Goal: Register for event/course

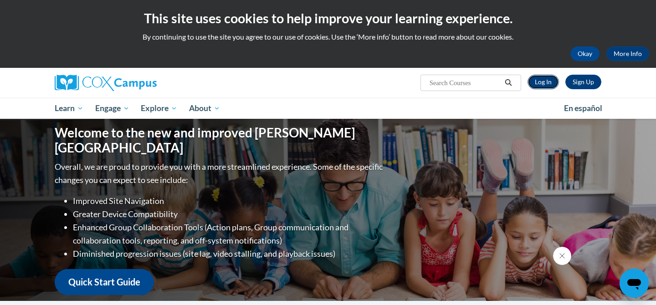
click at [542, 87] on link "Log In" at bounding box center [542, 82] width 31 height 15
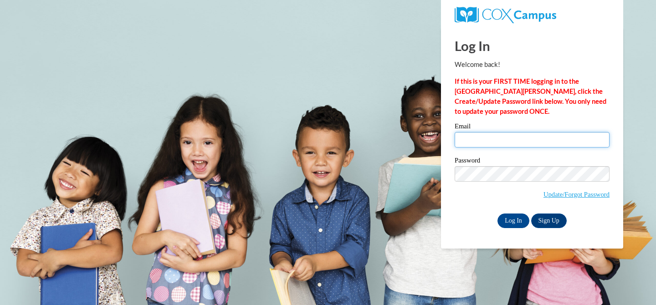
click at [505, 140] on input "Email" at bounding box center [532, 139] width 155 height 15
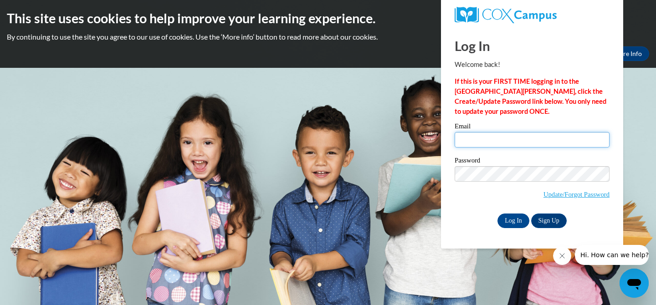
type input "rickeym0121@my.uwstout.edu"
click at [512, 220] on input "Log In" at bounding box center [513, 221] width 32 height 15
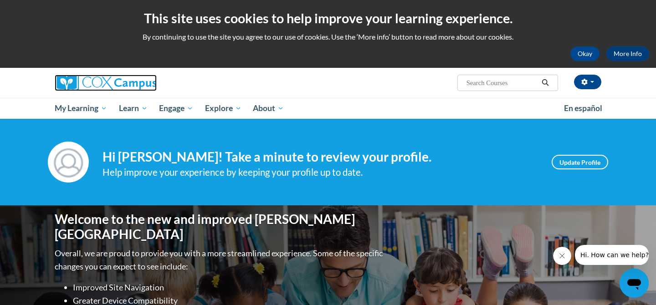
click at [97, 84] on img at bounding box center [106, 83] width 102 height 16
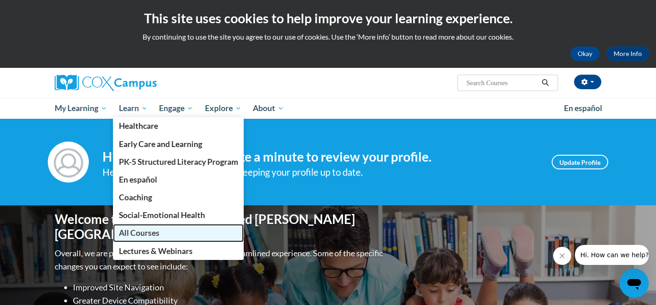
click at [143, 230] on span "All Courses" at bounding box center [139, 233] width 41 height 10
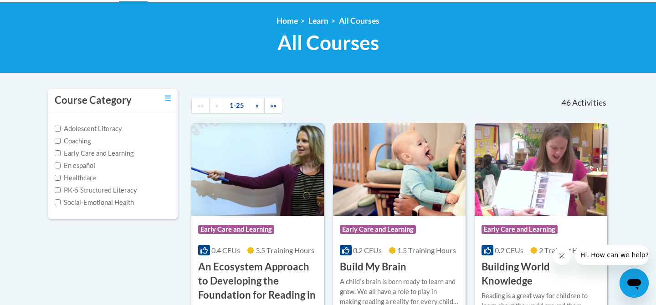
scroll to position [123, 0]
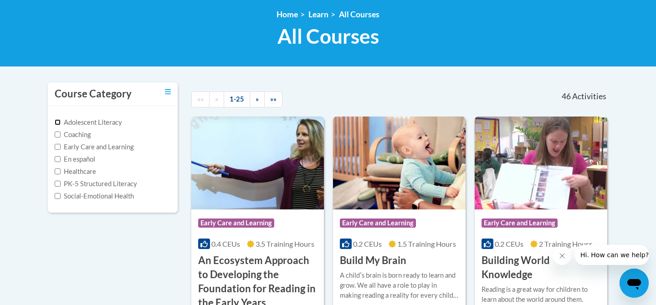
click at [59, 123] on input "Adolescent Literacy" at bounding box center [58, 122] width 6 height 6
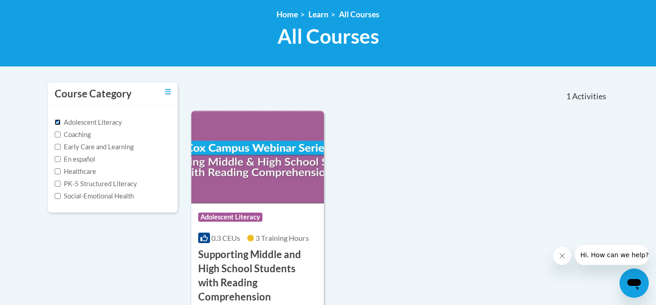
click at [59, 123] on input "Adolescent Literacy" at bounding box center [58, 122] width 6 height 6
checkbox input "false"
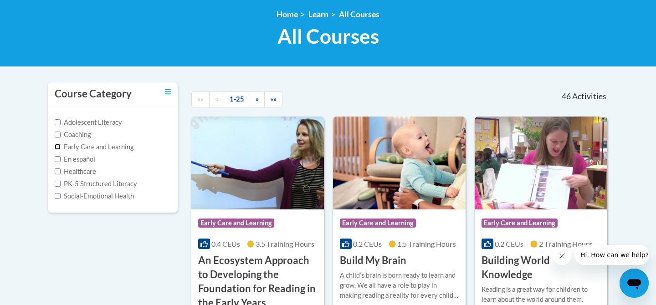
click at [60, 148] on input "Early Care and Learning" at bounding box center [58, 147] width 6 height 6
checkbox input "true"
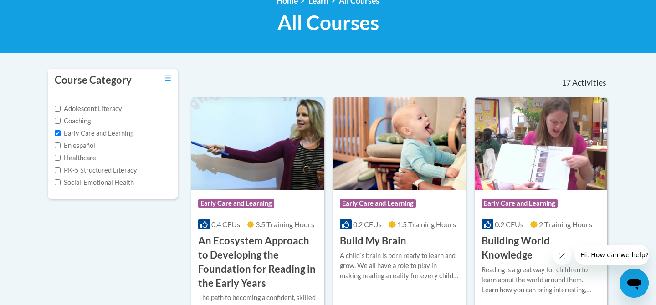
scroll to position [0, 0]
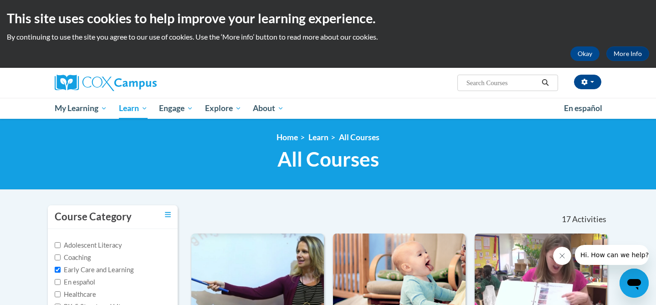
click at [496, 72] on div "Molly Rickey (America/Chicago UTC-05:00) My Profile Inbox My Transcripts Log Ou…" at bounding box center [421, 79] width 373 height 23
click at [488, 82] on input "Search..." at bounding box center [501, 82] width 73 height 11
type input "vocab"
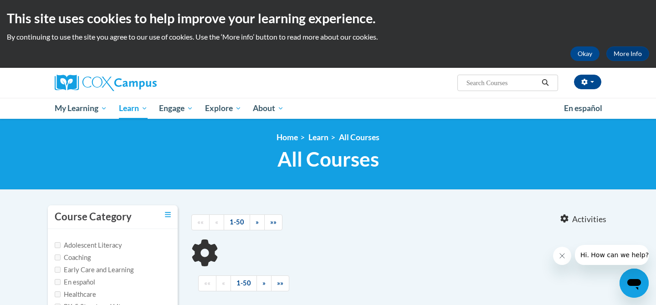
type input "vocab"
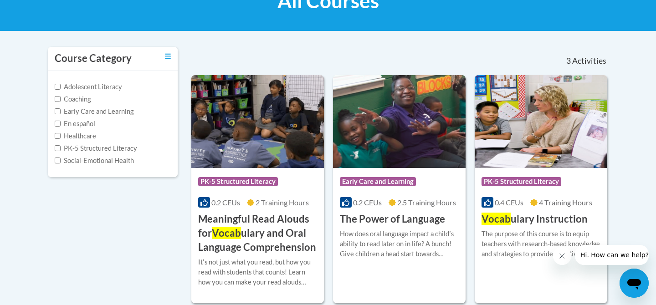
scroll to position [159, 0]
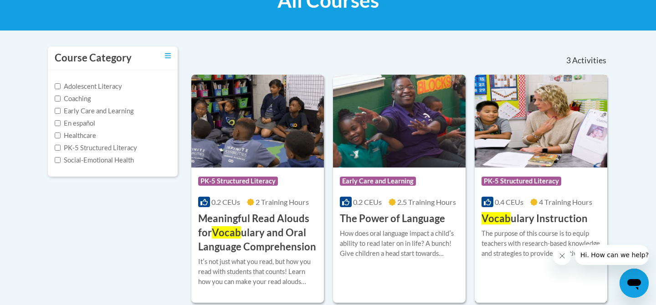
click at [512, 220] on h3 "Vocab ulary Instruction" at bounding box center [534, 219] width 106 height 14
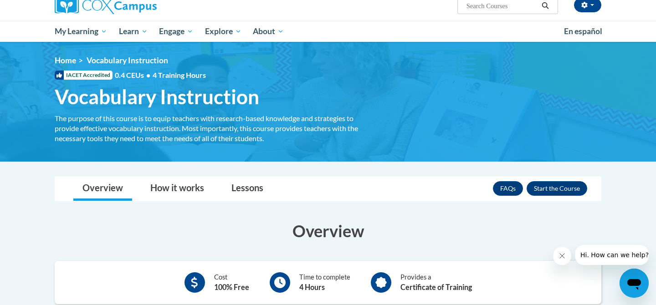
scroll to position [97, 0]
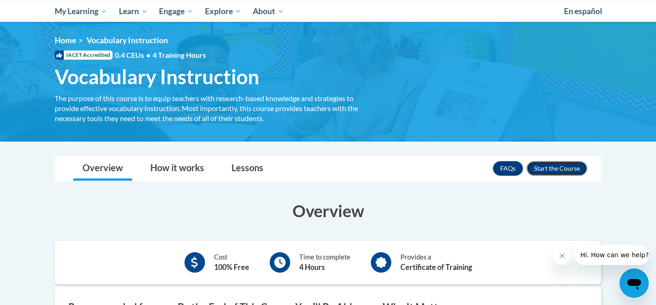
click at [562, 170] on button "Enroll" at bounding box center [557, 168] width 61 height 15
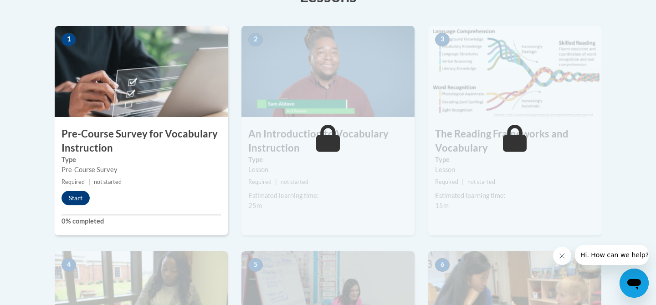
scroll to position [284, 0]
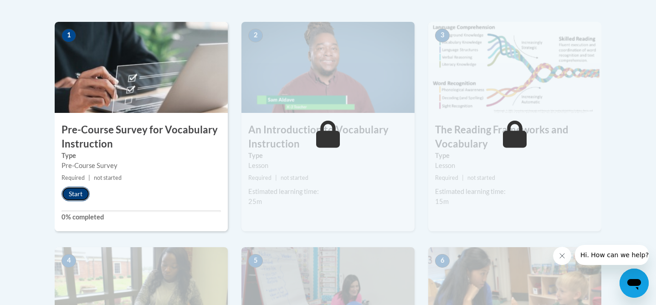
click at [74, 193] on button "Start" at bounding box center [75, 194] width 28 height 15
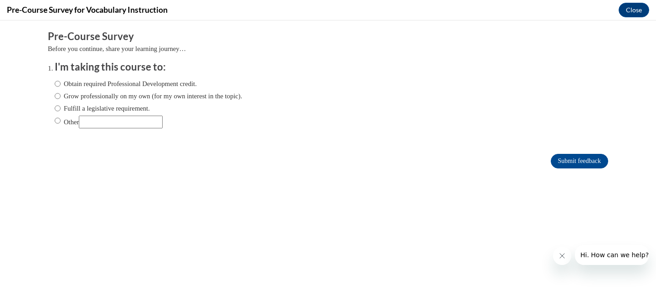
scroll to position [0, 0]
click at [60, 122] on input "Other" at bounding box center [58, 121] width 6 height 10
radio input "true"
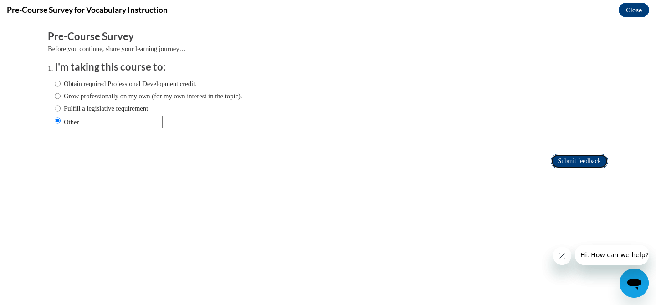
click at [587, 166] on input "Submit feedback" at bounding box center [579, 161] width 57 height 15
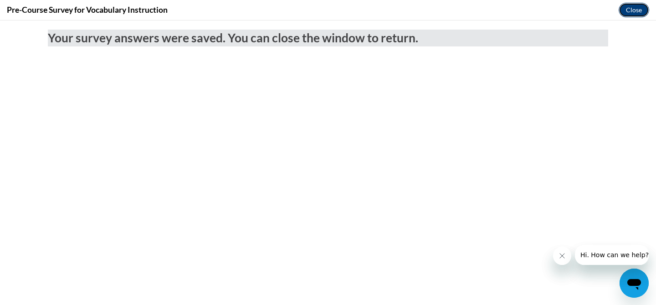
click at [629, 5] on button "Close" at bounding box center [634, 10] width 31 height 15
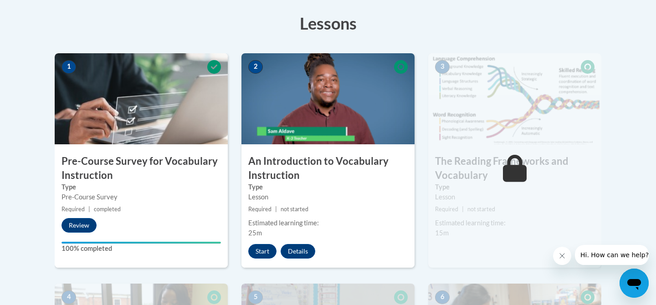
scroll to position [252, 0]
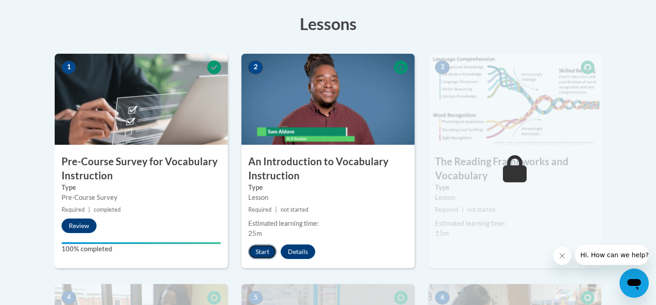
click at [266, 253] on button "Start" at bounding box center [262, 252] width 28 height 15
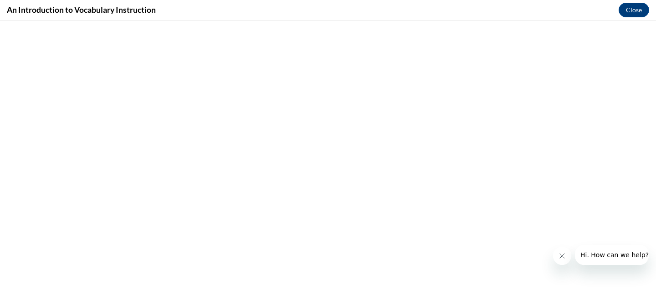
click at [565, 260] on button "Close message from company" at bounding box center [562, 256] width 18 height 18
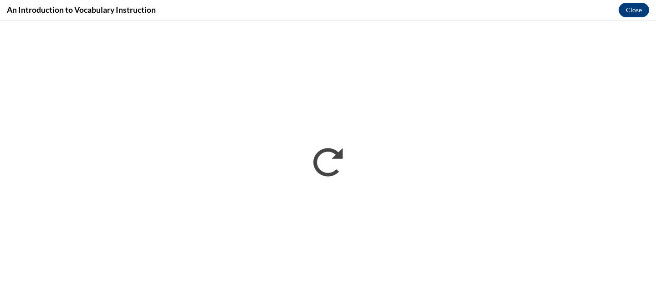
scroll to position [0, 0]
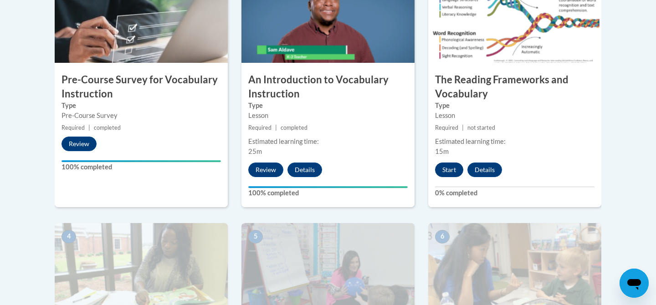
scroll to position [329, 0]
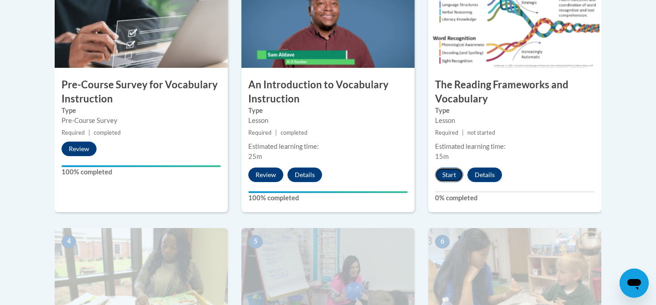
click at [455, 174] on button "Start" at bounding box center [449, 175] width 28 height 15
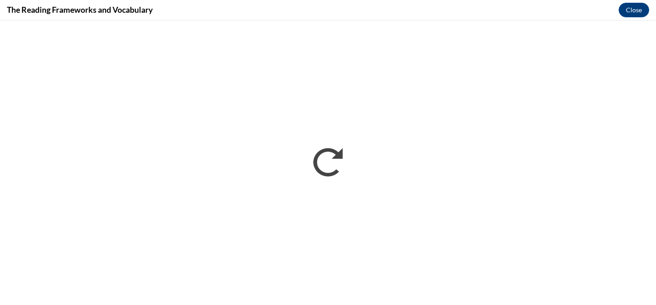
scroll to position [0, 0]
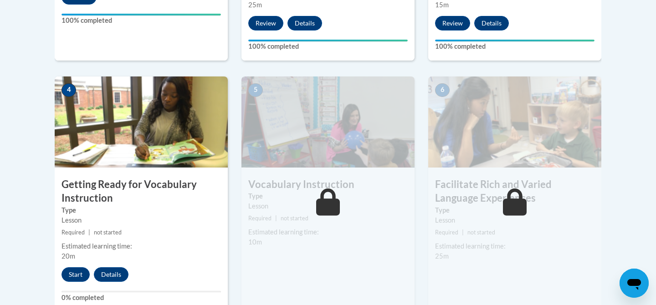
scroll to position [481, 0]
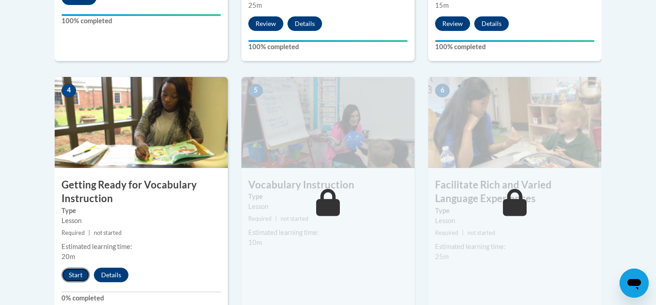
click at [81, 276] on button "Start" at bounding box center [75, 275] width 28 height 15
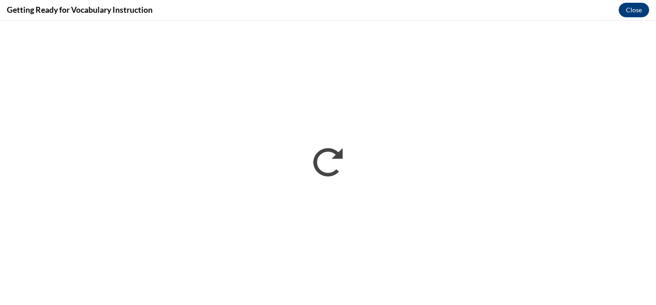
scroll to position [0, 0]
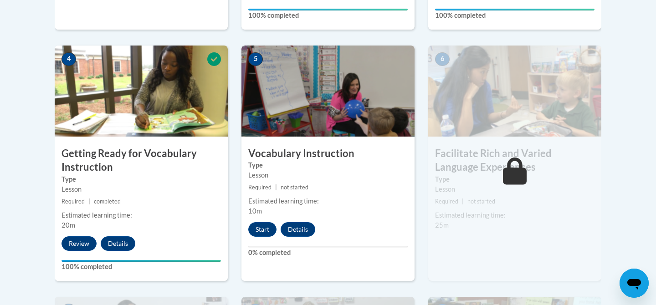
scroll to position [512, 0]
click at [269, 229] on button "Start" at bounding box center [262, 229] width 28 height 15
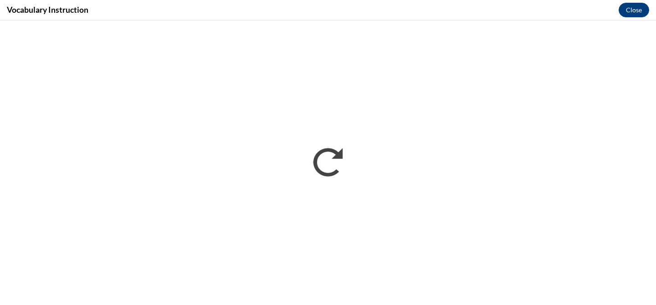
scroll to position [0, 0]
